Goal: Information Seeking & Learning: Learn about a topic

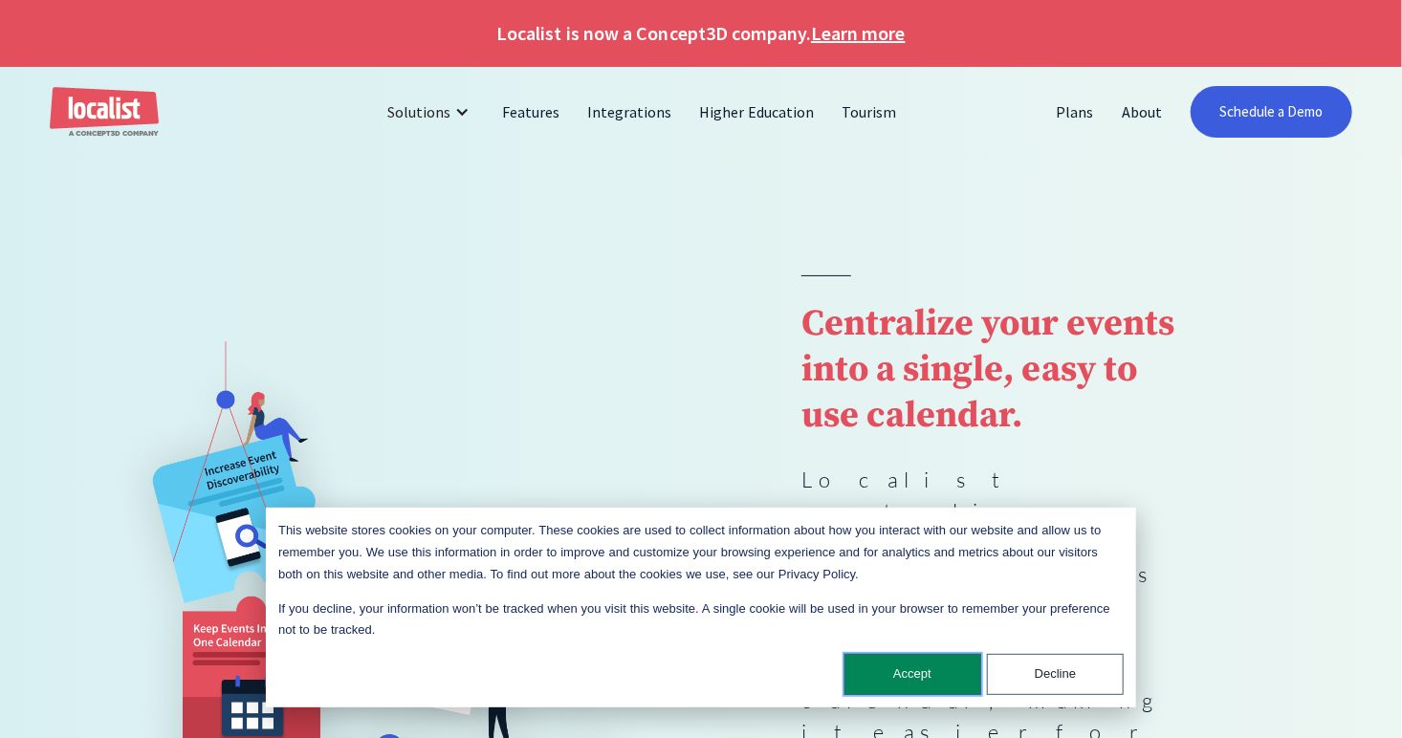
click at [887, 675] on button "Accept" at bounding box center [912, 674] width 137 height 41
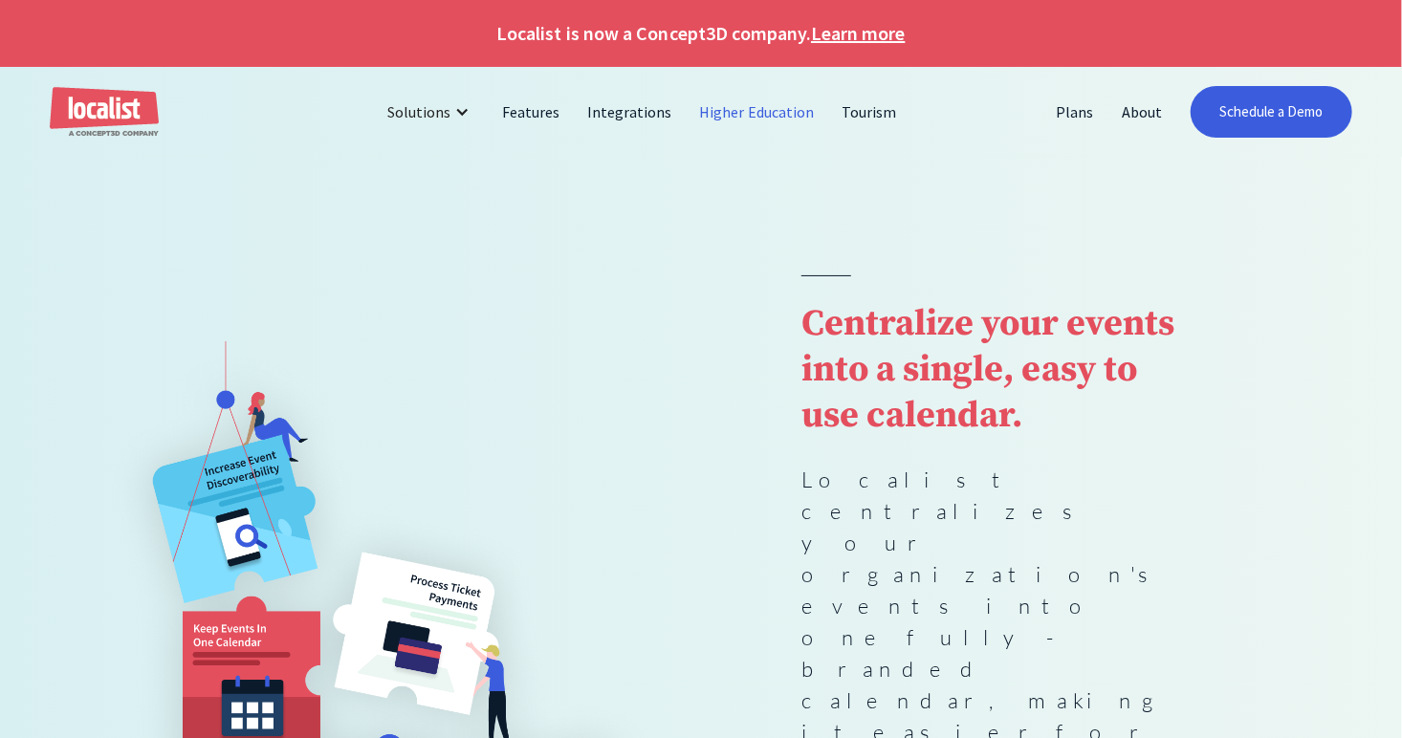
click at [748, 107] on link "Higher Education" at bounding box center [758, 112] width 142 height 46
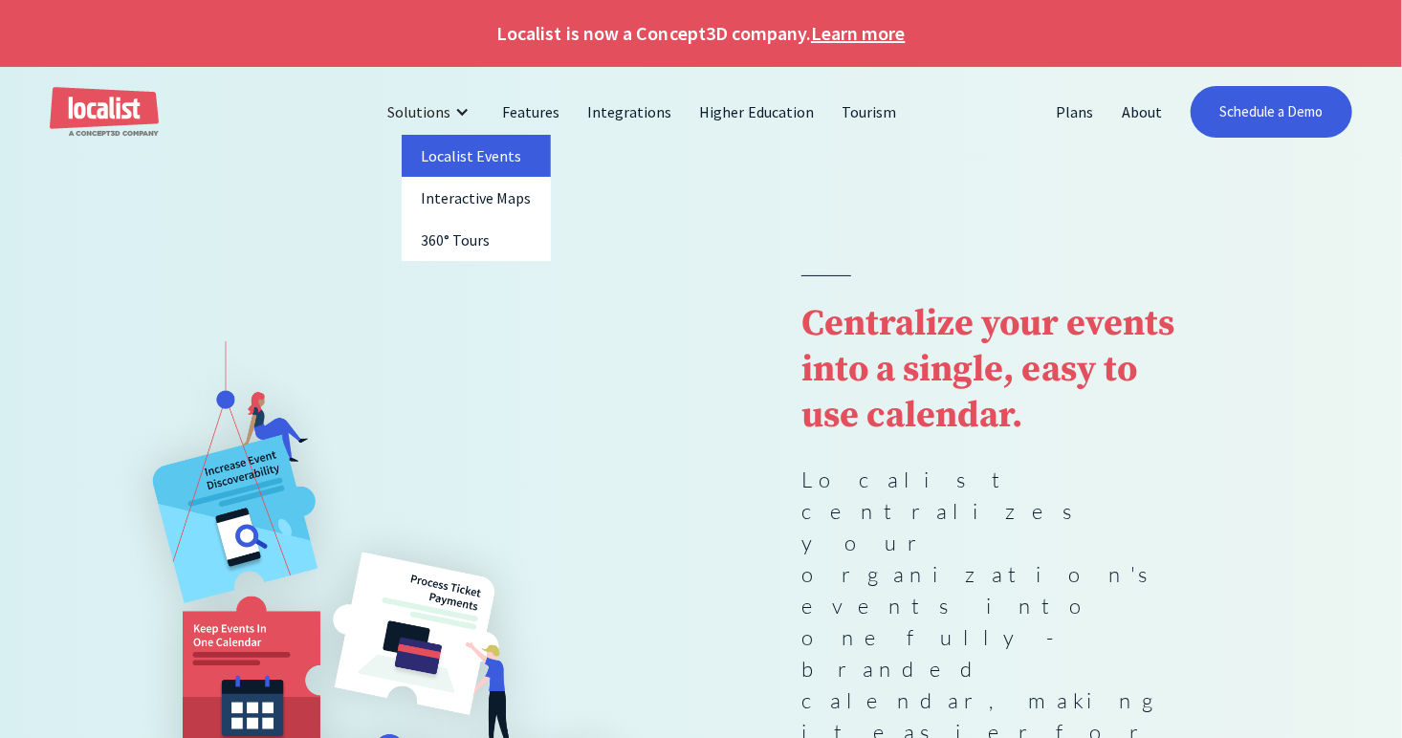
click at [452, 153] on link "Localist Events" at bounding box center [476, 156] width 149 height 42
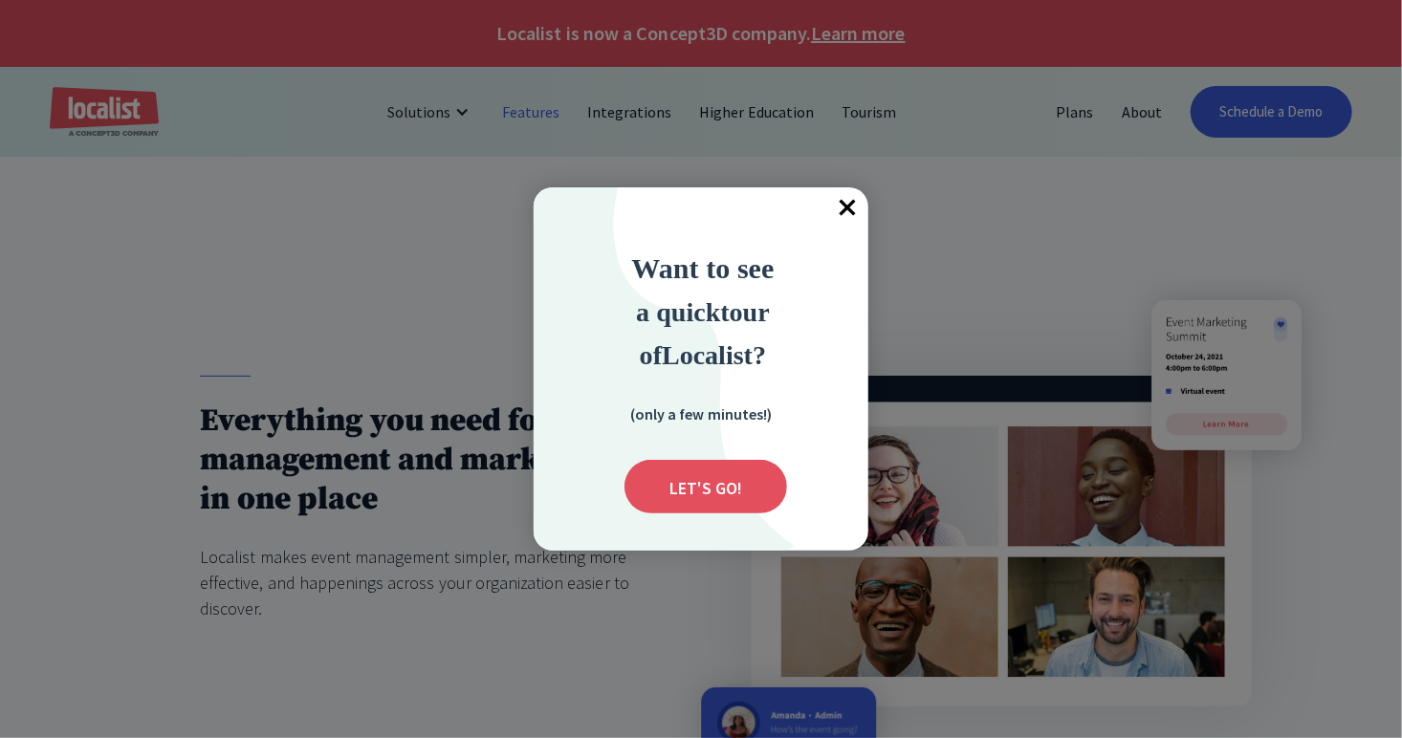
click at [849, 200] on span "×" at bounding box center [847, 208] width 42 height 42
